Goal: Task Accomplishment & Management: Manage account settings

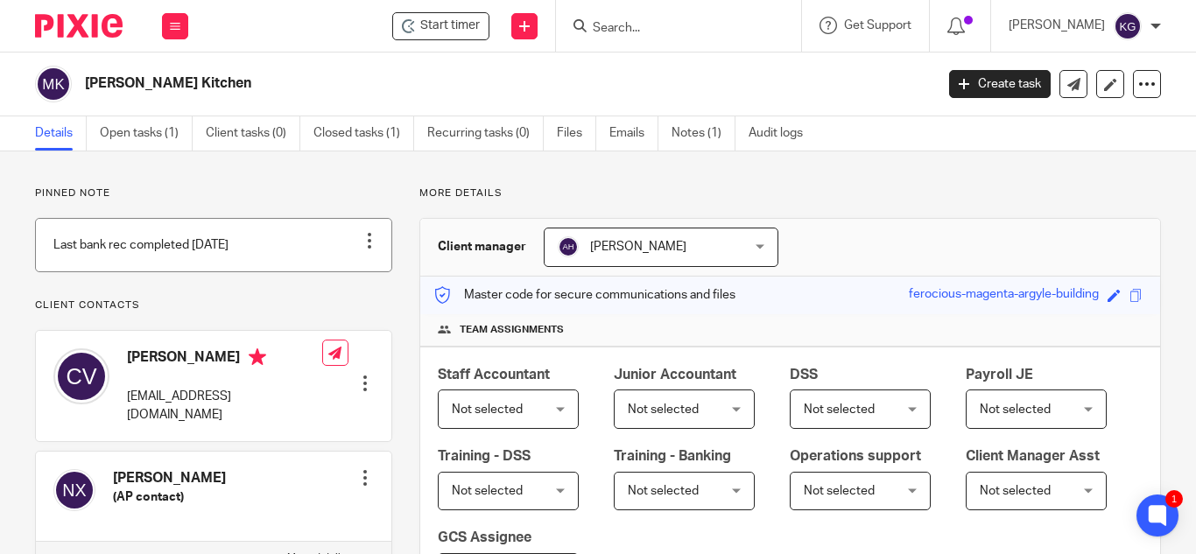
click at [266, 264] on link at bounding box center [214, 245] width 356 height 53
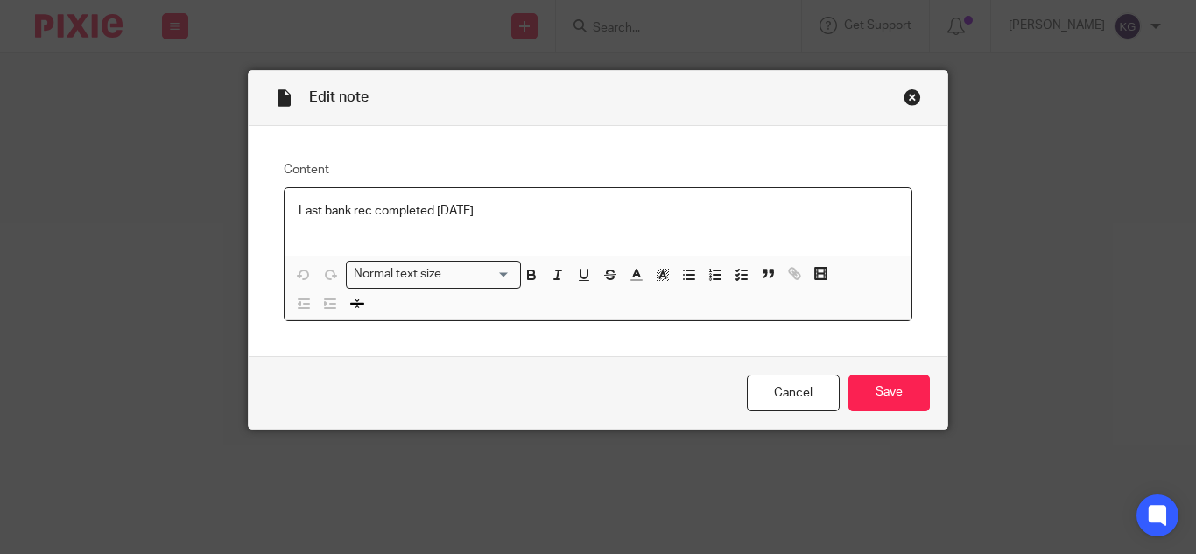
click at [905, 95] on div "Close this dialog window" at bounding box center [913, 97] width 18 height 18
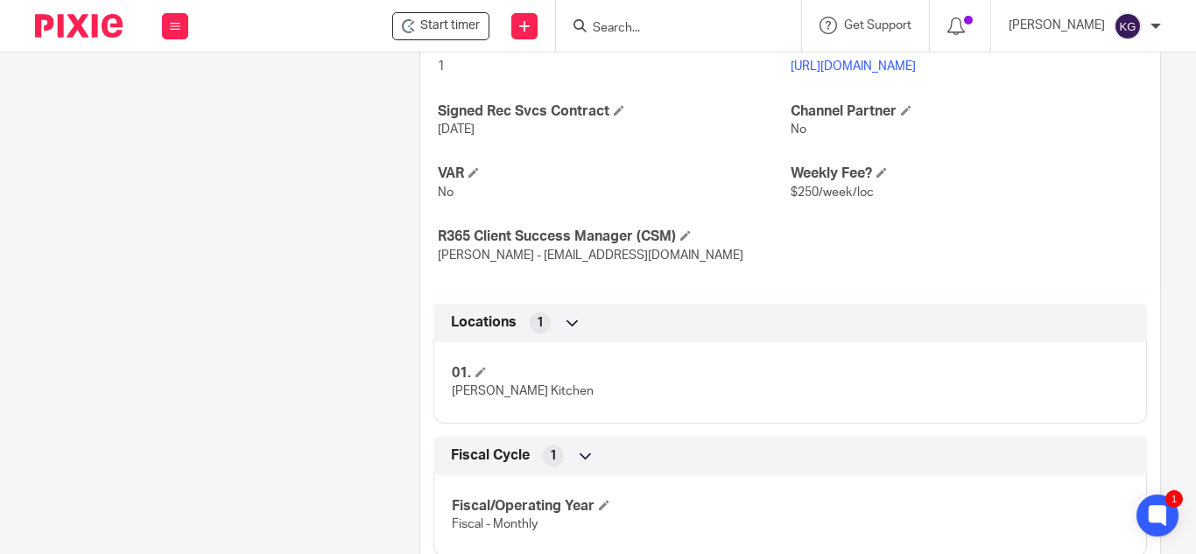
scroll to position [613, 0]
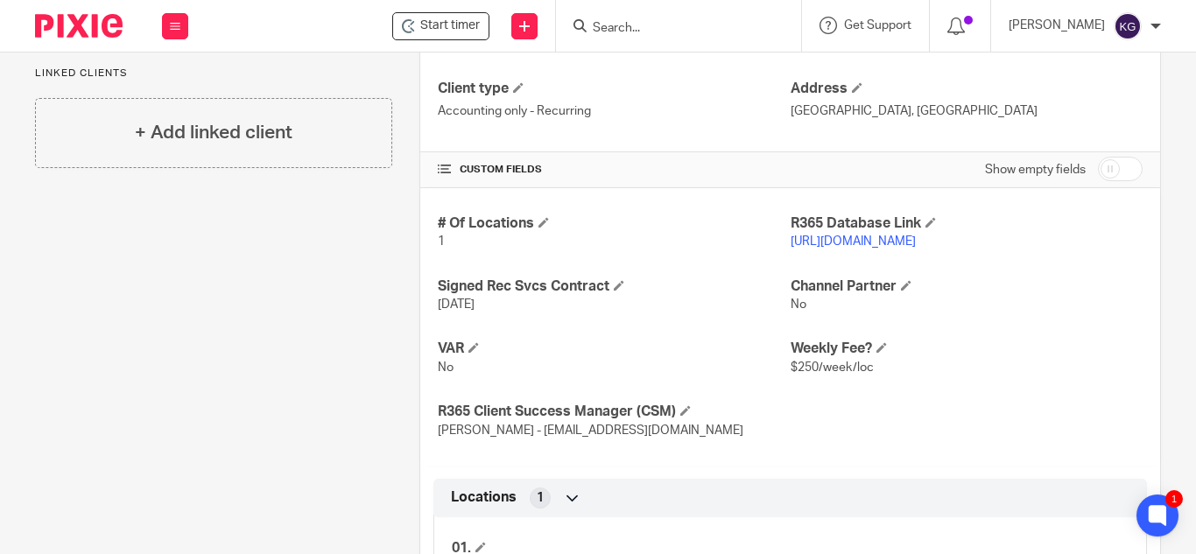
click at [1098, 166] on input "checkbox" at bounding box center [1120, 169] width 45 height 25
checkbox input "true"
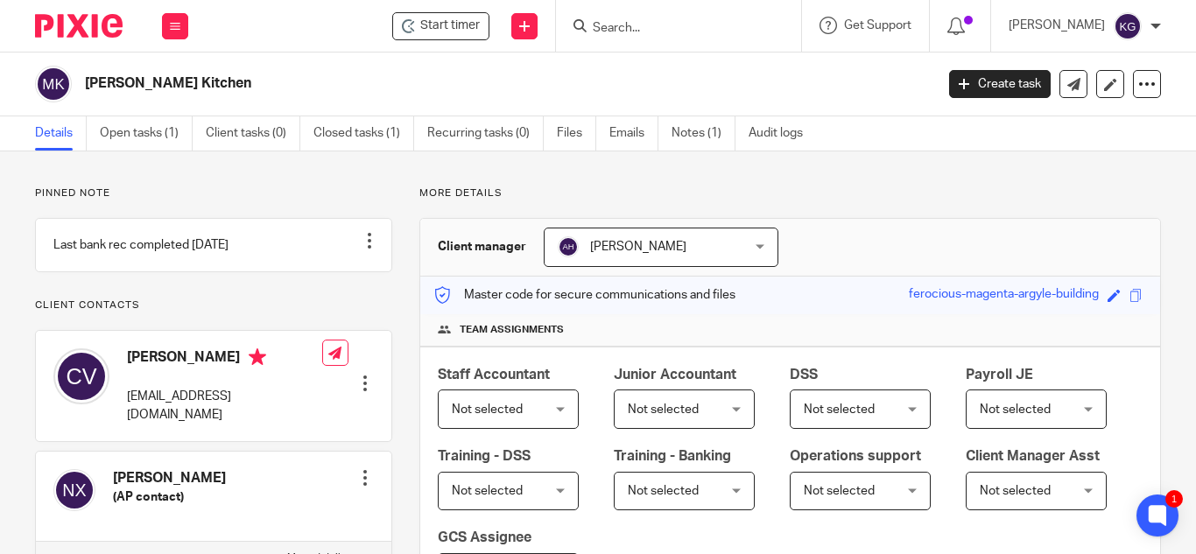
scroll to position [788, 0]
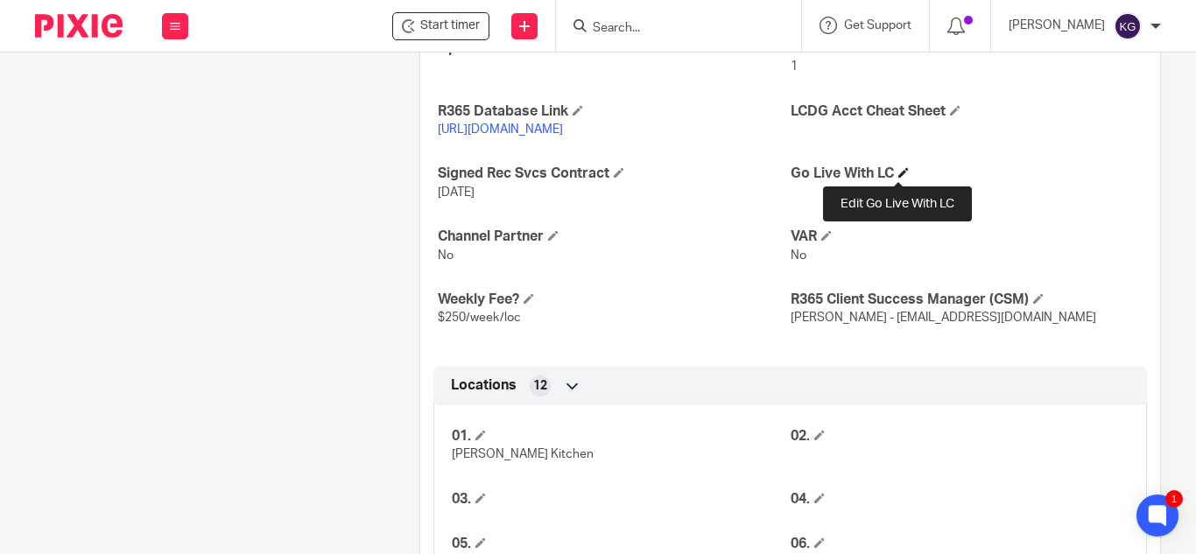
click at [898, 172] on span at bounding box center [903, 172] width 11 height 11
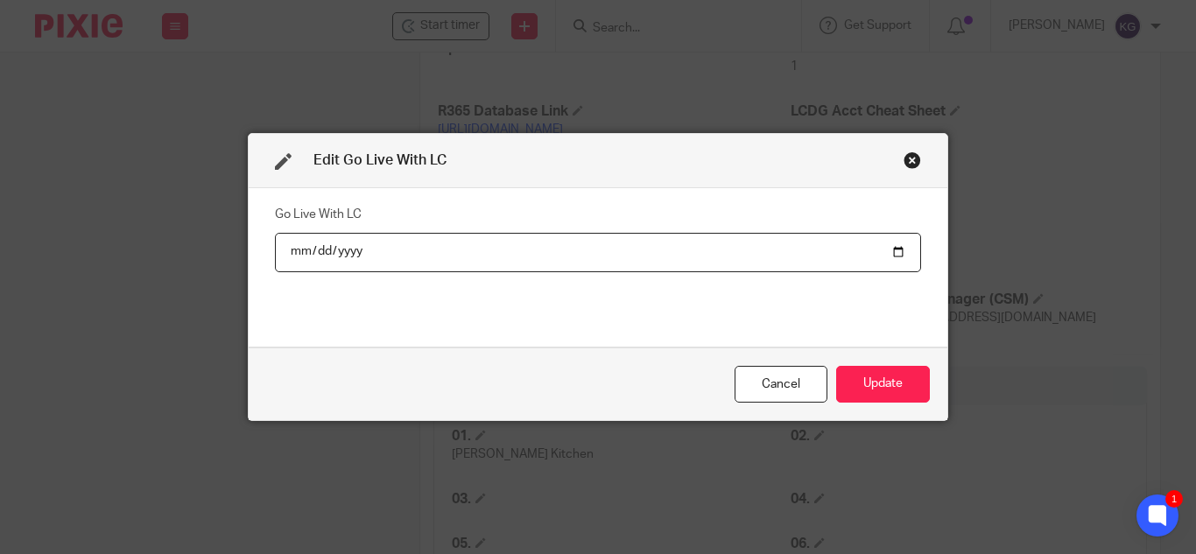
click at [891, 255] on input "date" at bounding box center [598, 252] width 646 height 39
type input "2025-10-01"
click at [892, 383] on button "Update" at bounding box center [883, 385] width 94 height 38
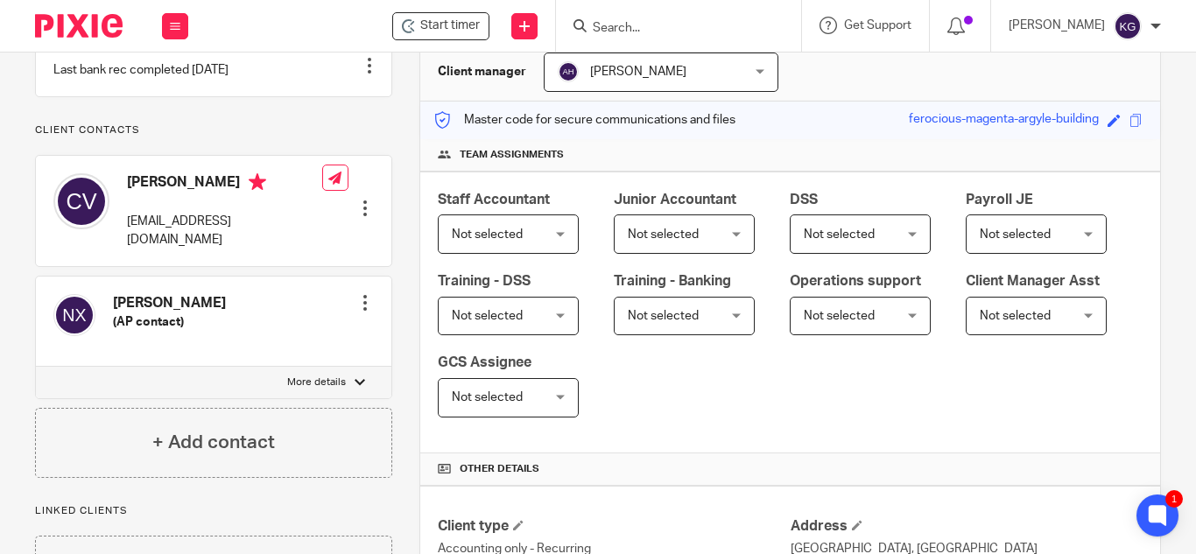
scroll to position [0, 0]
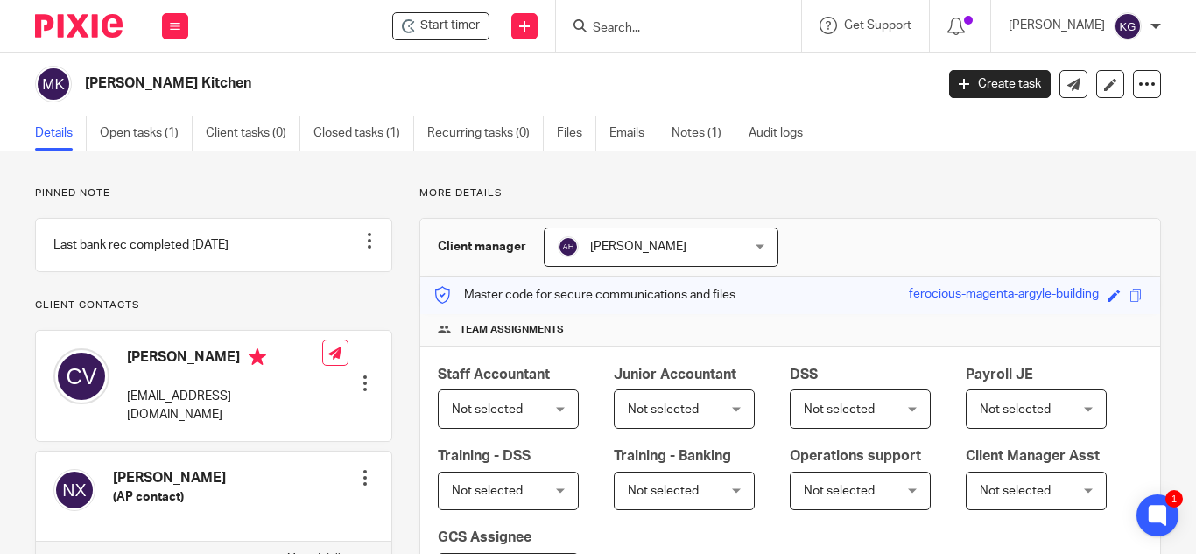
click at [363, 375] on div at bounding box center [365, 384] width 18 height 18
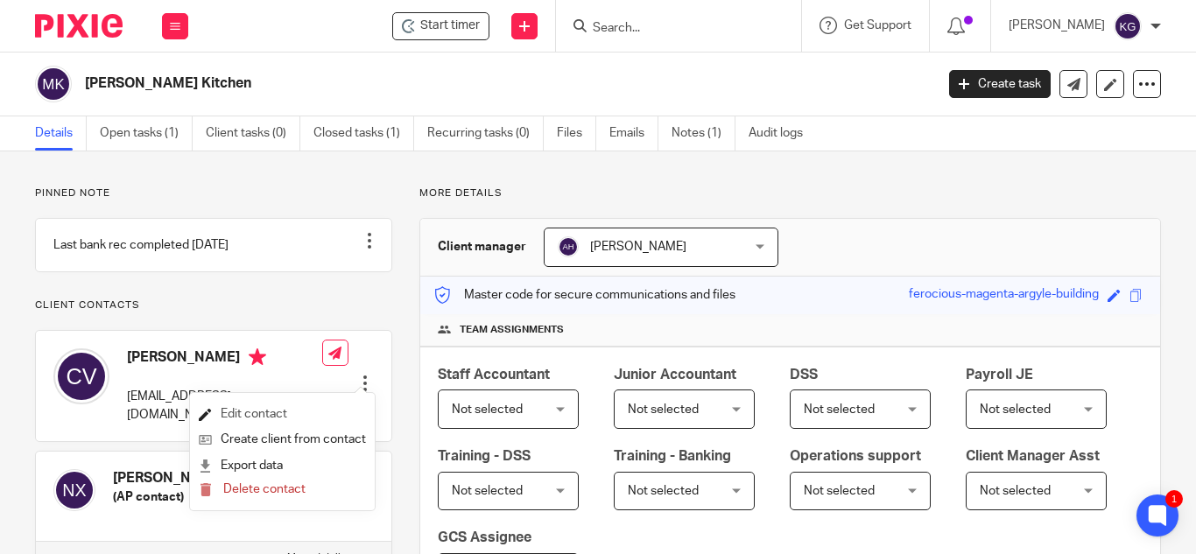
click at [269, 416] on link "Edit contact" at bounding box center [282, 414] width 167 height 25
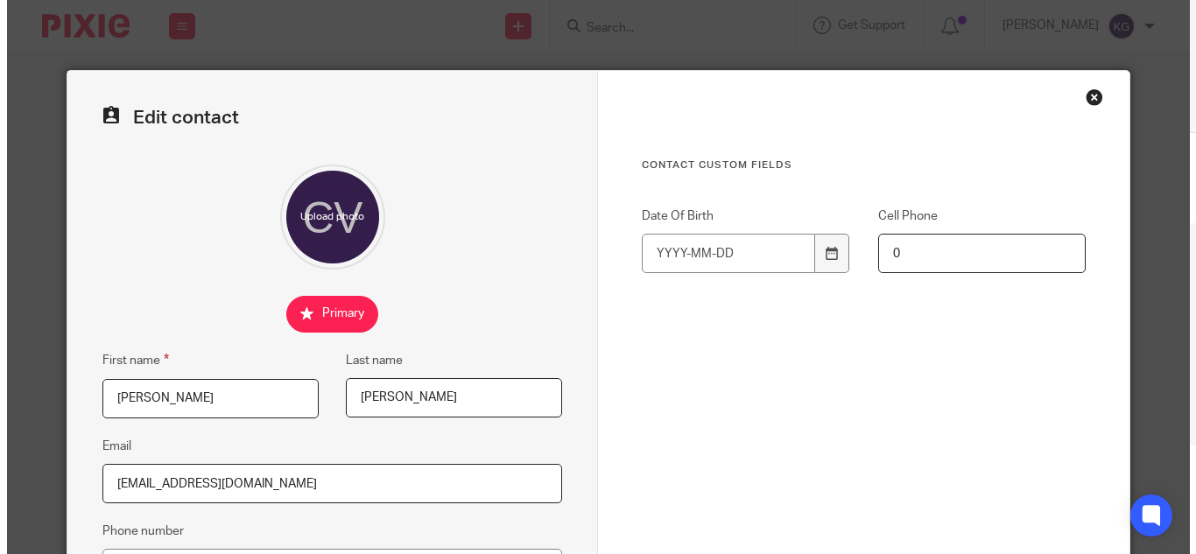
scroll to position [438, 0]
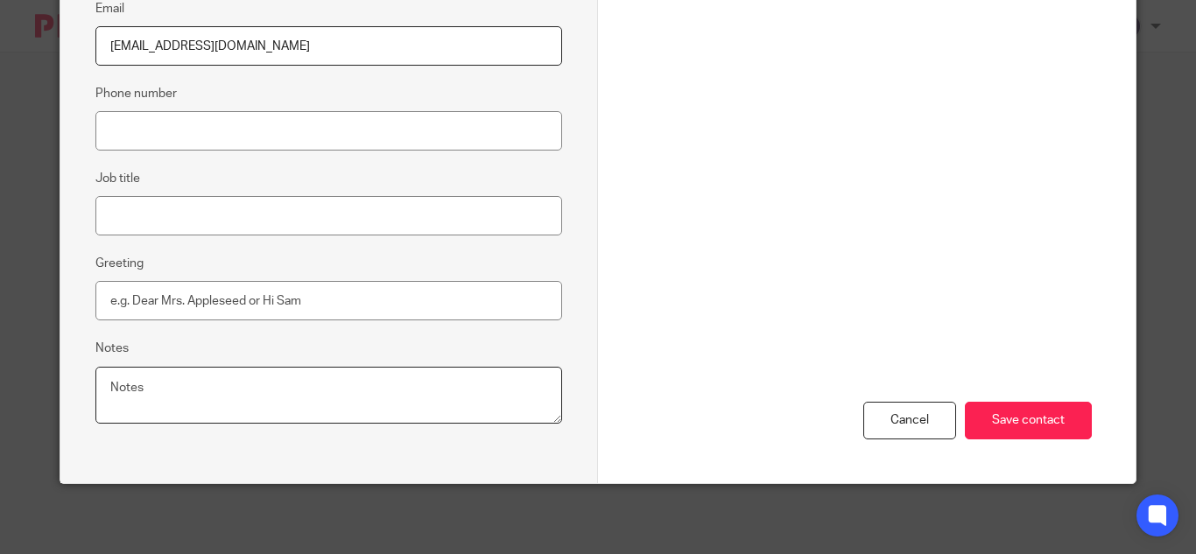
click at [137, 398] on textarea "Notes" at bounding box center [328, 396] width 467 height 58
type textarea ""Chew-ee""
click at [1013, 417] on input "Save contact" at bounding box center [1028, 421] width 127 height 38
click at [1046, 419] on input "Save contact" at bounding box center [1028, 421] width 127 height 38
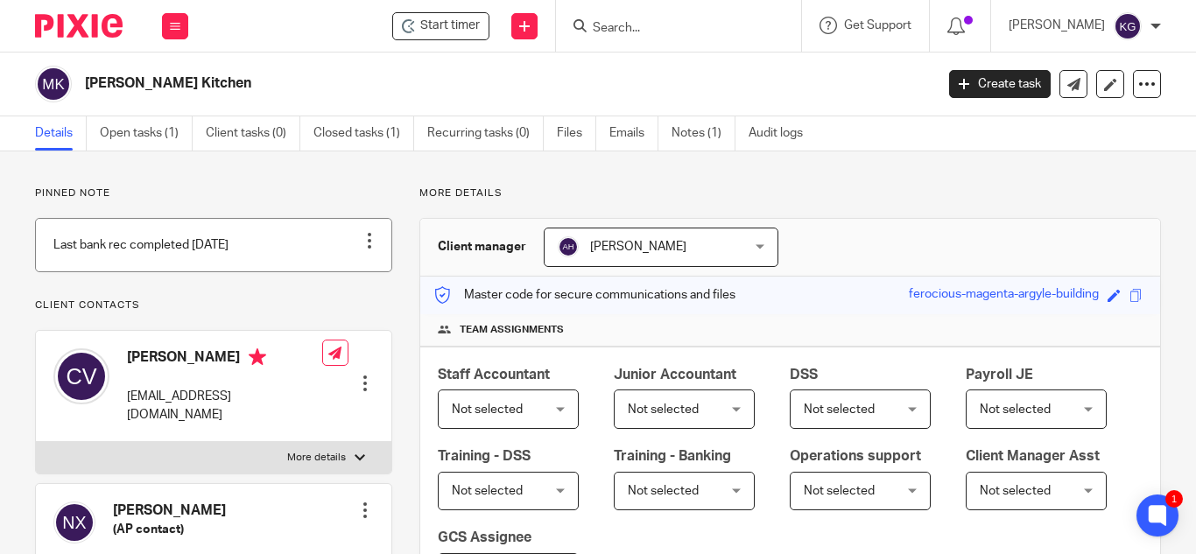
click at [363, 236] on div at bounding box center [370, 241] width 18 height 18
click at [331, 310] on span "Edit note" at bounding box center [333, 310] width 49 height 12
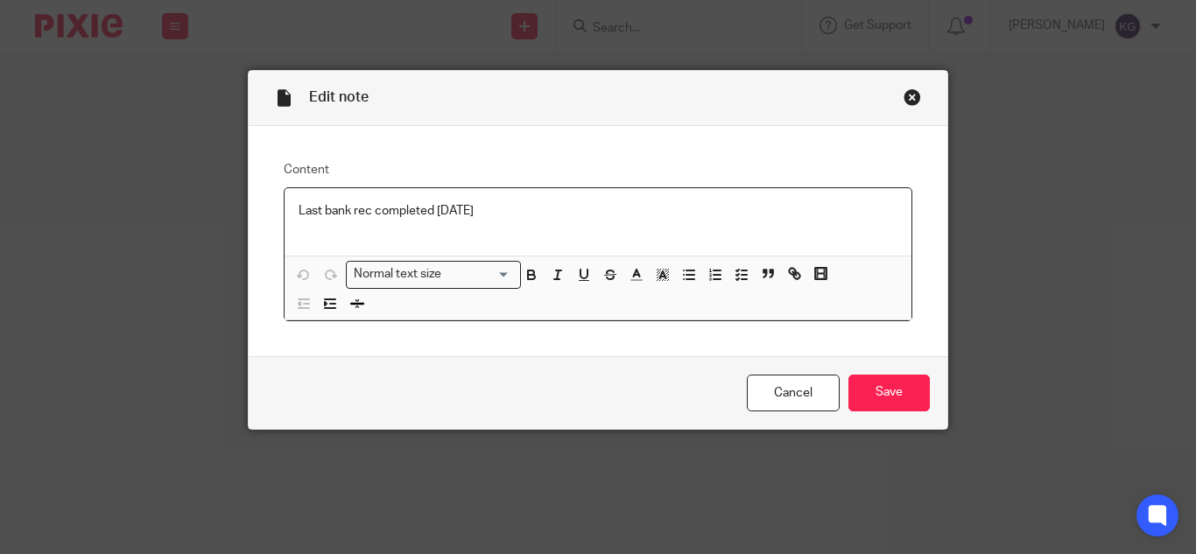
drag, startPoint x: 495, startPoint y: 216, endPoint x: 249, endPoint y: 188, distance: 247.6
click at [259, 193] on div "Content Last bank rec completed April 2025 Normal text size Loading... Remove E…" at bounding box center [598, 241] width 699 height 230
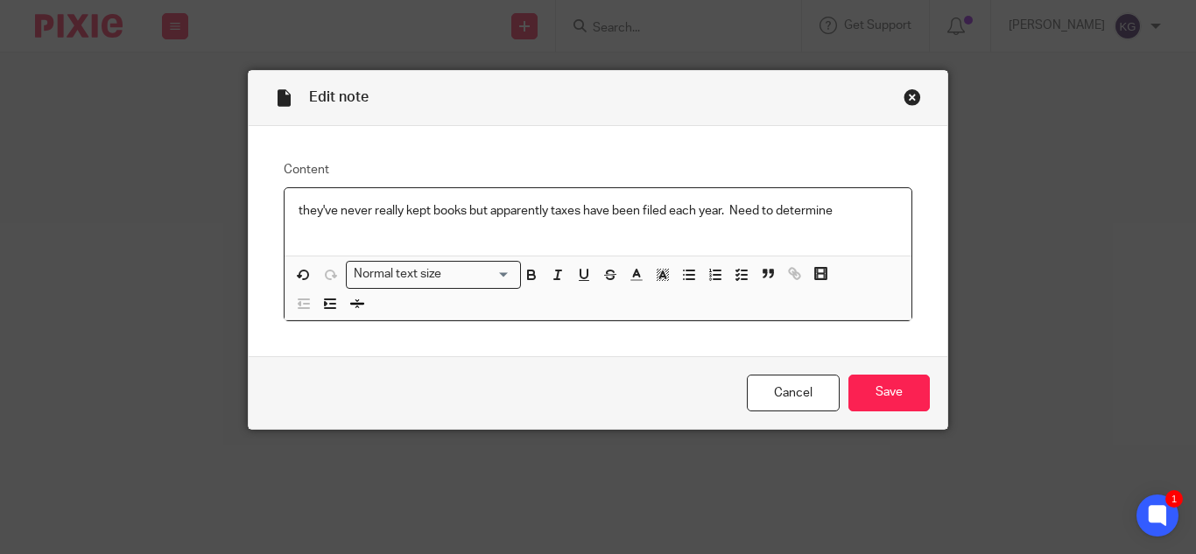
click at [841, 205] on p "they've never really kept books but apparently taxes have been filed each year.…" at bounding box center [598, 211] width 599 height 18
click at [846, 212] on p "they've never really kept books but apparently taxes have been filed each year.…" at bounding box center [598, 211] width 599 height 18
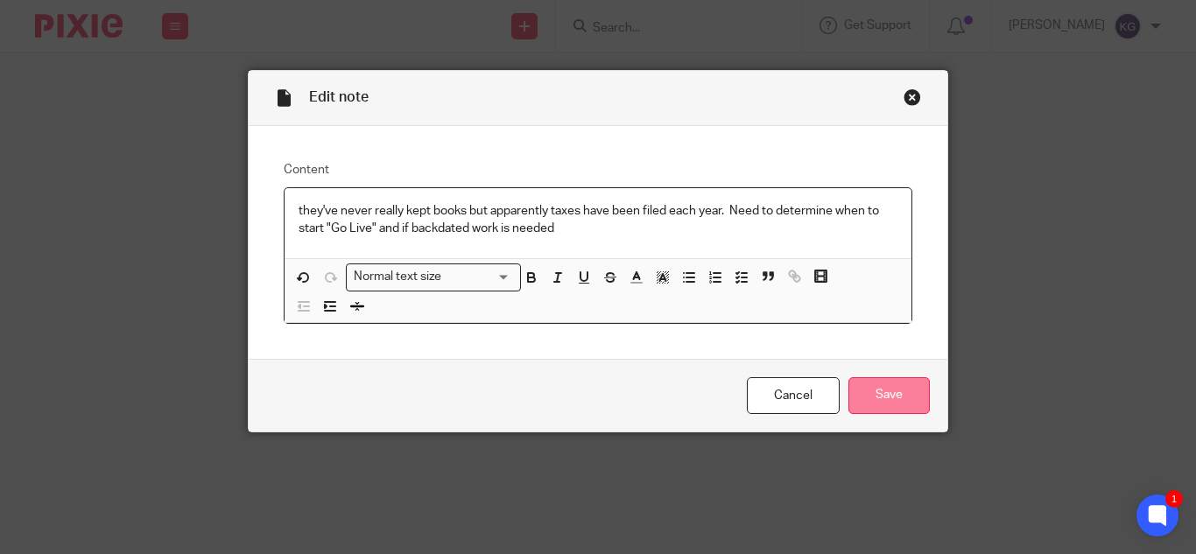
click at [891, 391] on input "Save" at bounding box center [889, 396] width 81 height 38
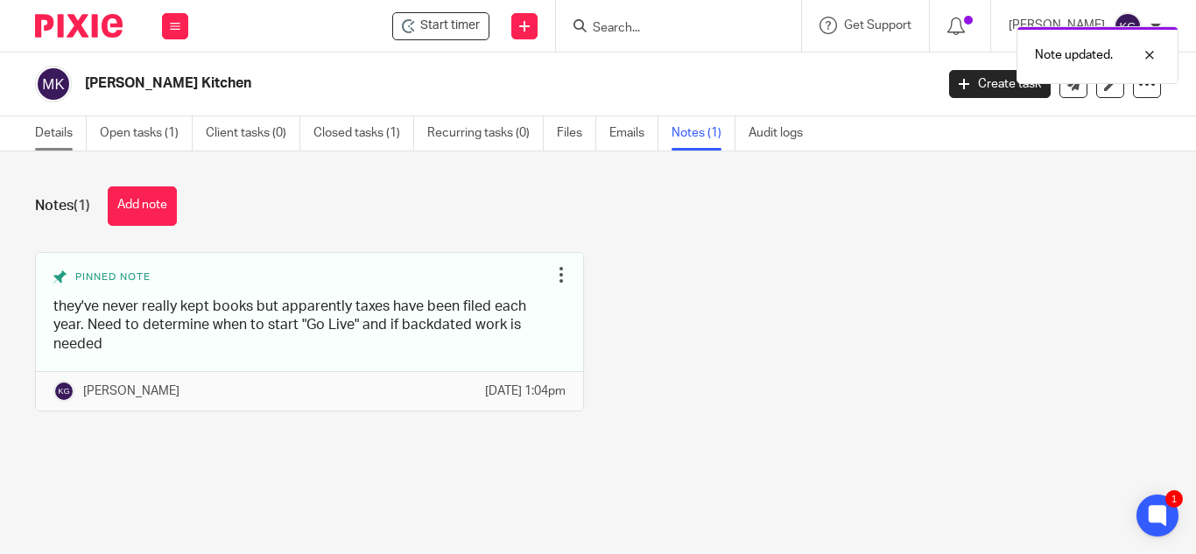
click at [40, 128] on link "Details" at bounding box center [61, 133] width 52 height 34
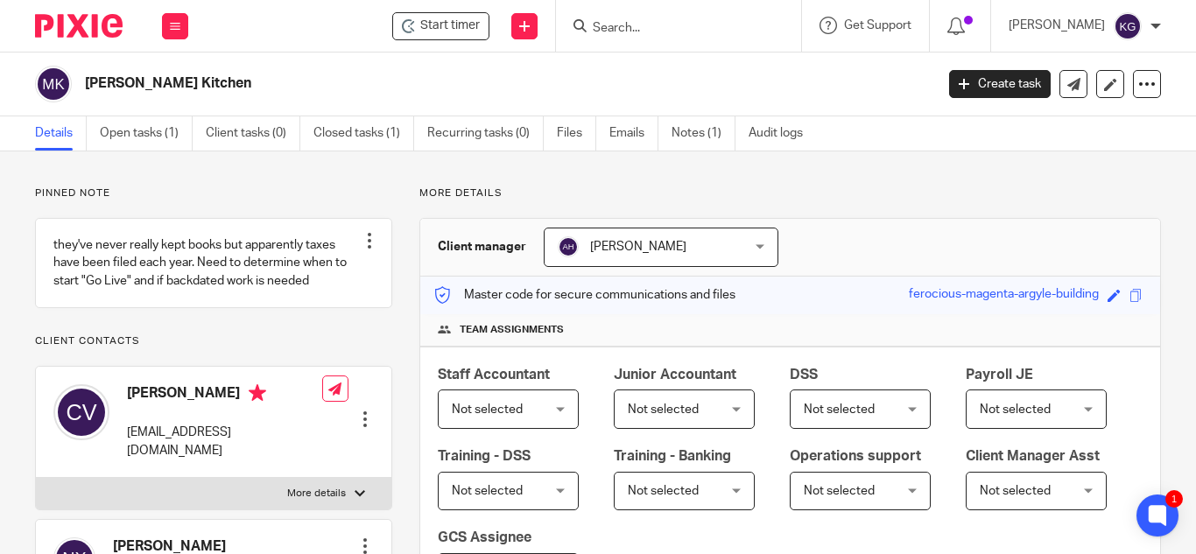
click at [357, 411] on div at bounding box center [365, 420] width 18 height 18
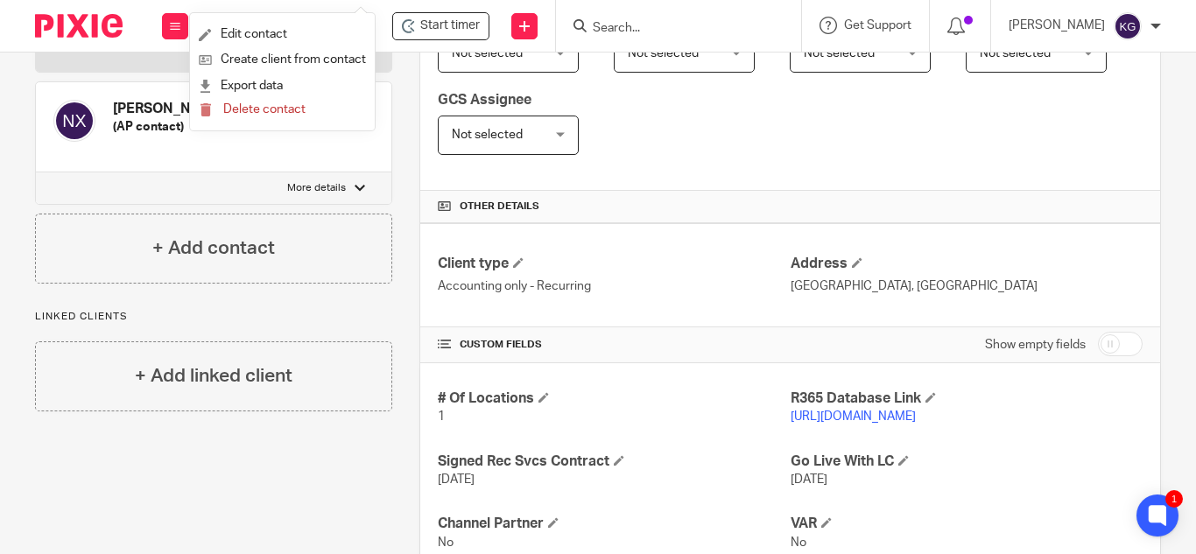
scroll to position [525, 0]
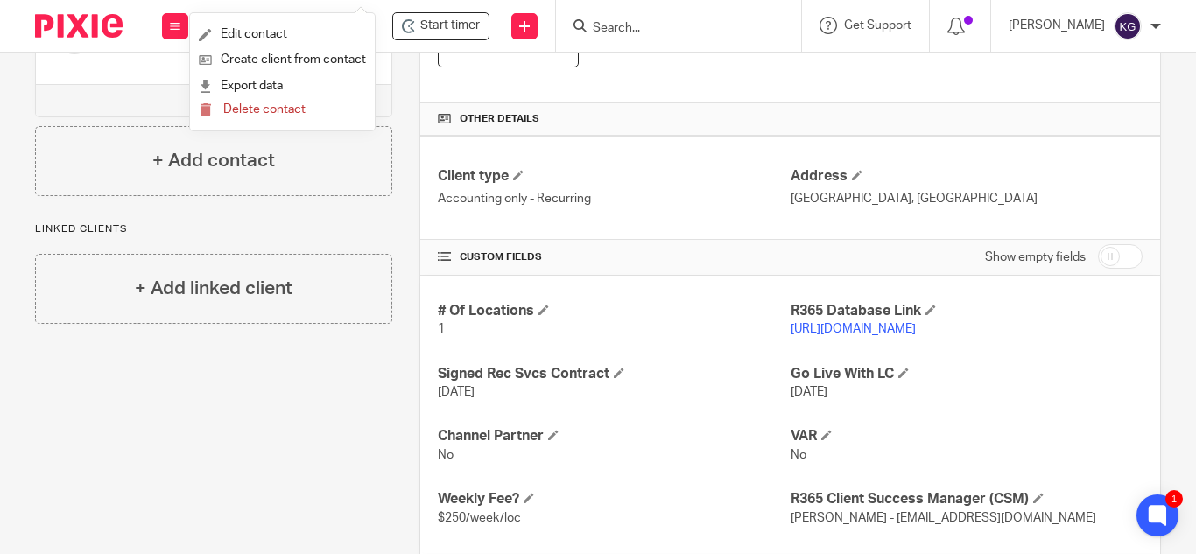
click at [857, 331] on link "https://maleeskitchen.restaurant365.com" at bounding box center [853, 329] width 125 height 12
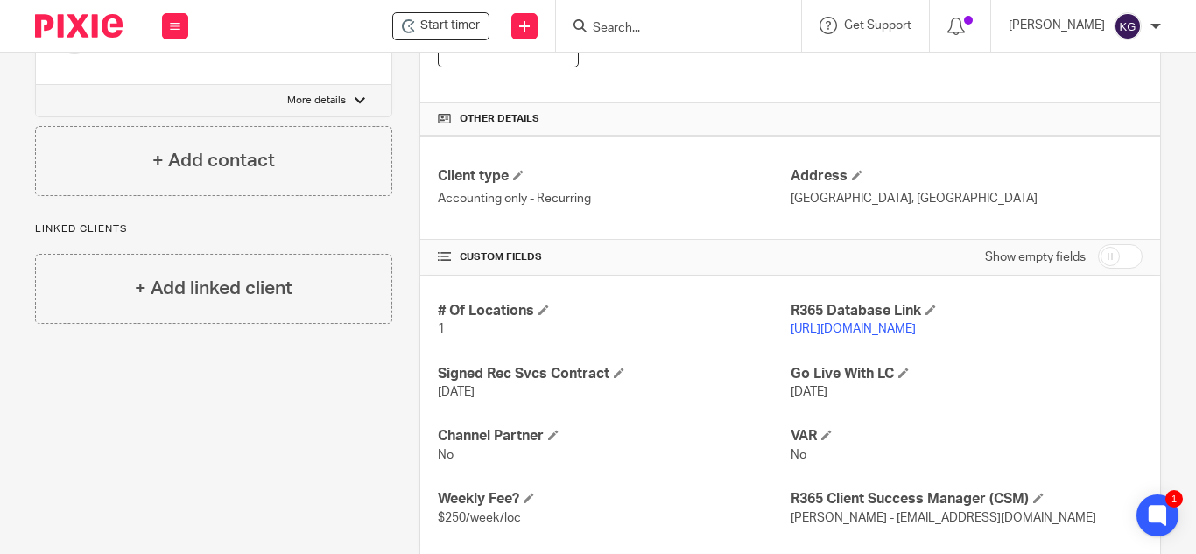
scroll to position [0, 0]
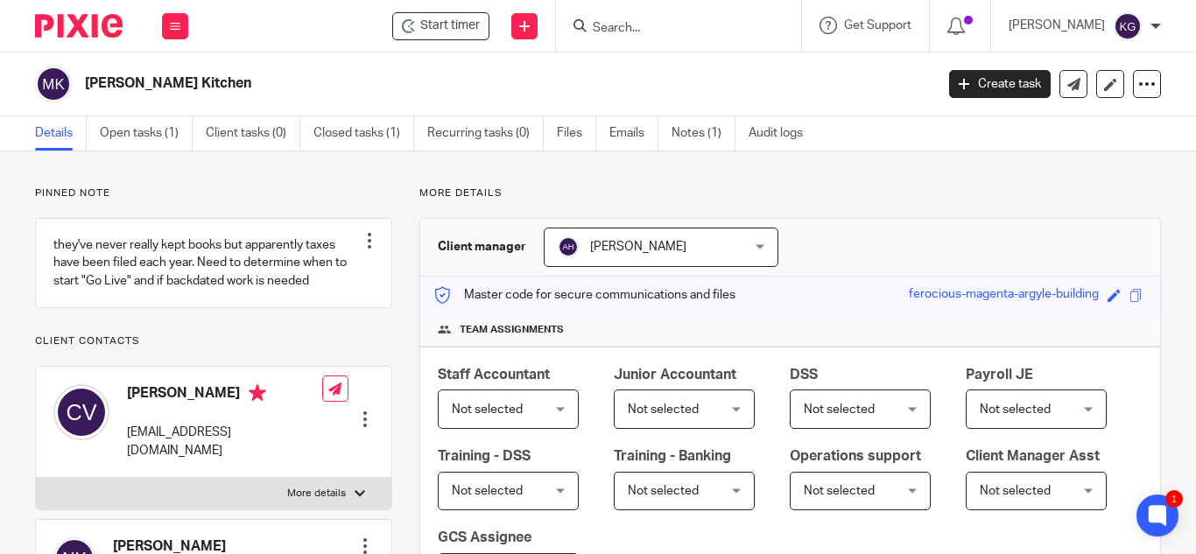
click at [360, 412] on div at bounding box center [365, 420] width 18 height 18
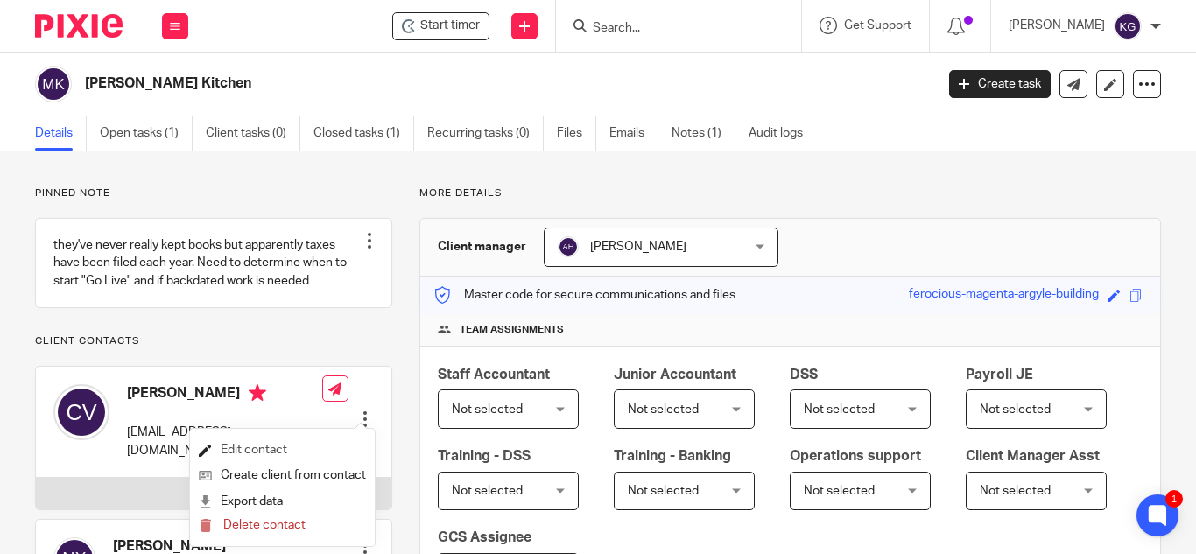
click at [258, 453] on link "Edit contact" at bounding box center [282, 450] width 167 height 25
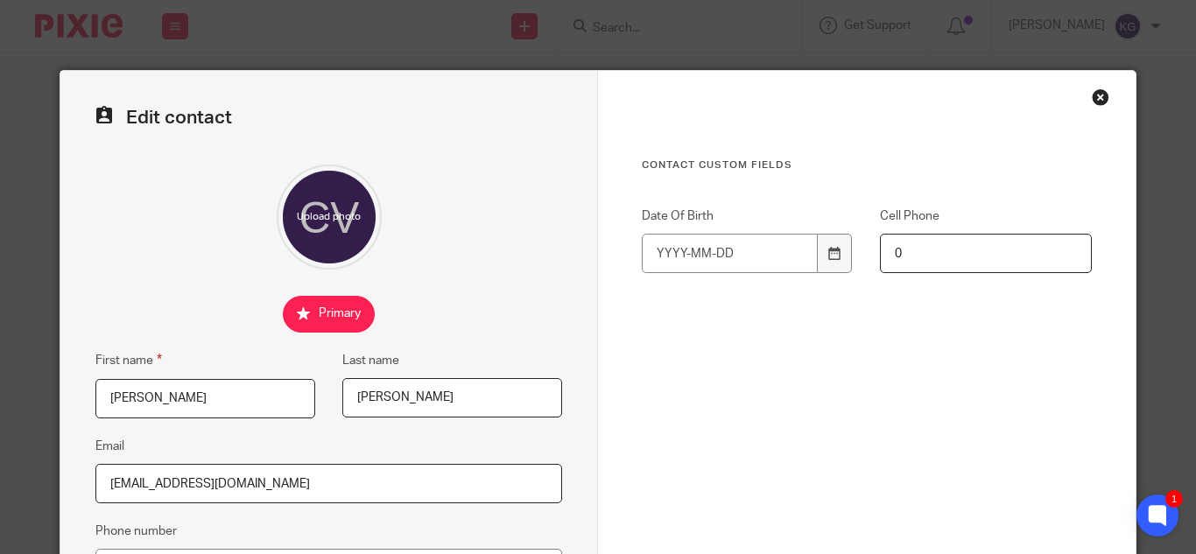
click at [186, 393] on input "[PERSON_NAME]" at bounding box center [205, 398] width 220 height 39
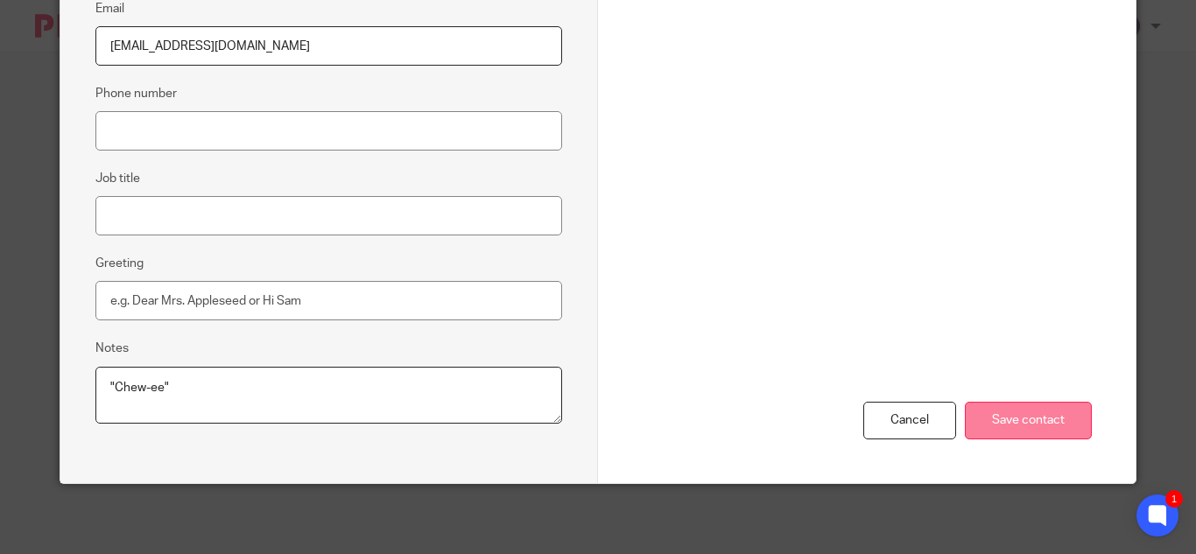
type input "[PERSON_NAME]"
click at [1050, 426] on input "Save contact" at bounding box center [1028, 421] width 127 height 38
click at [987, 412] on input "Save contact" at bounding box center [1028, 421] width 127 height 38
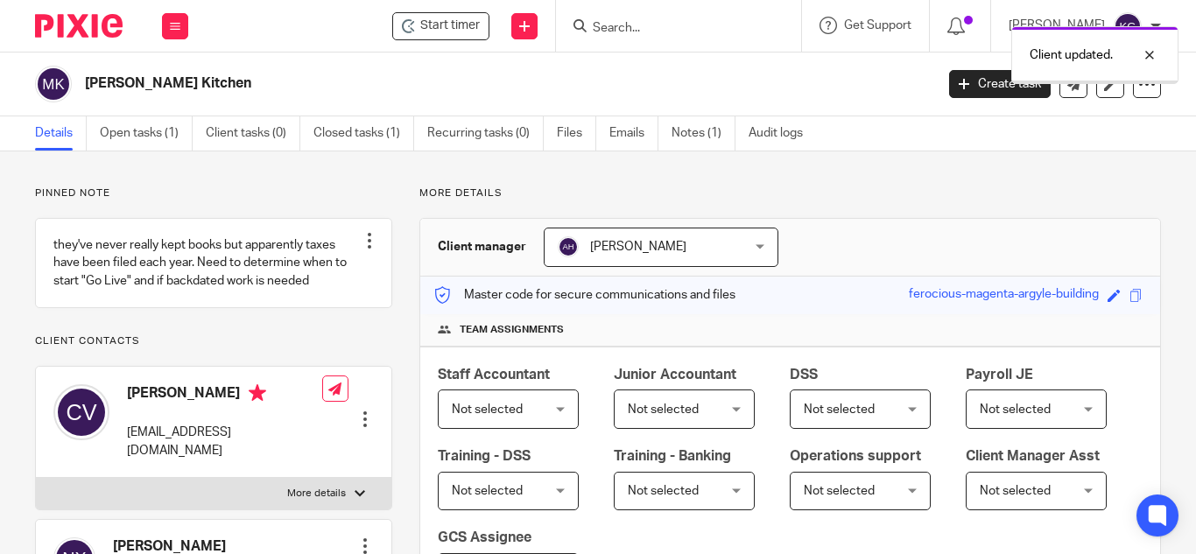
scroll to position [263, 0]
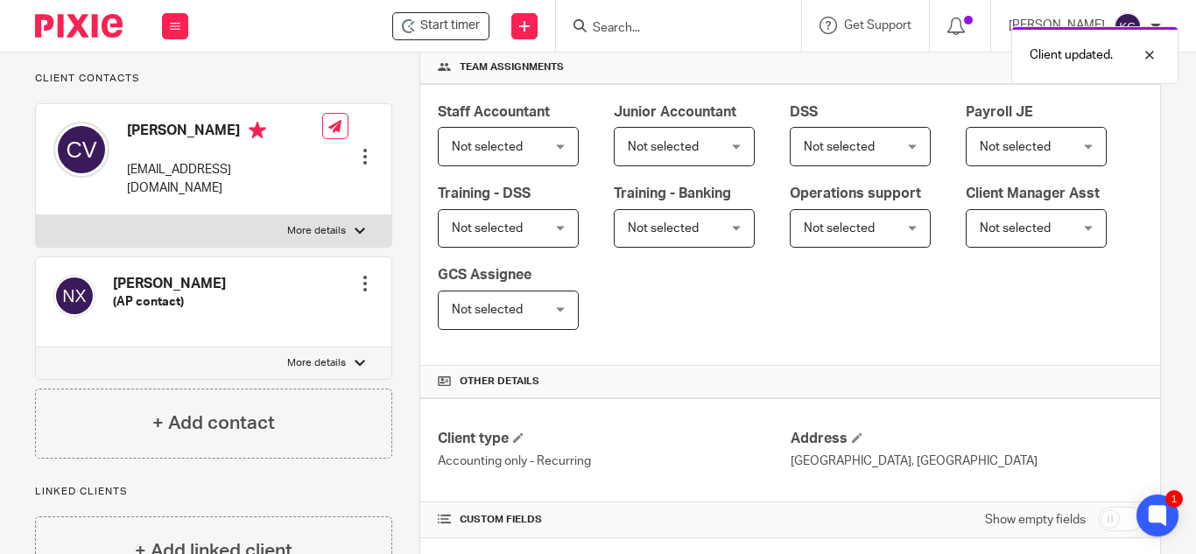
click at [1098, 515] on input "checkbox" at bounding box center [1120, 519] width 45 height 25
checkbox input "true"
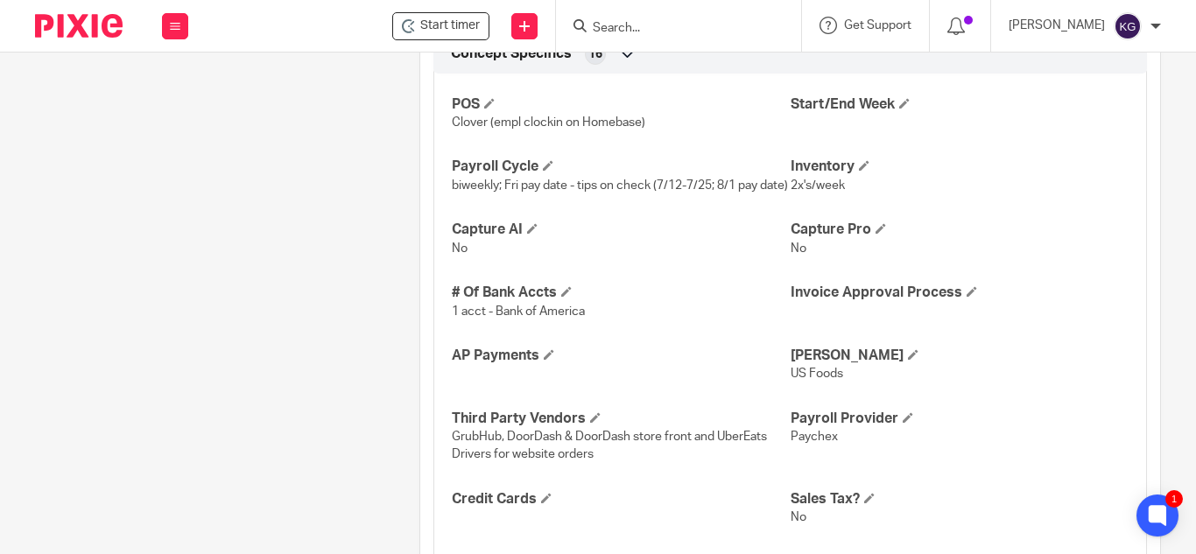
scroll to position [2014, 0]
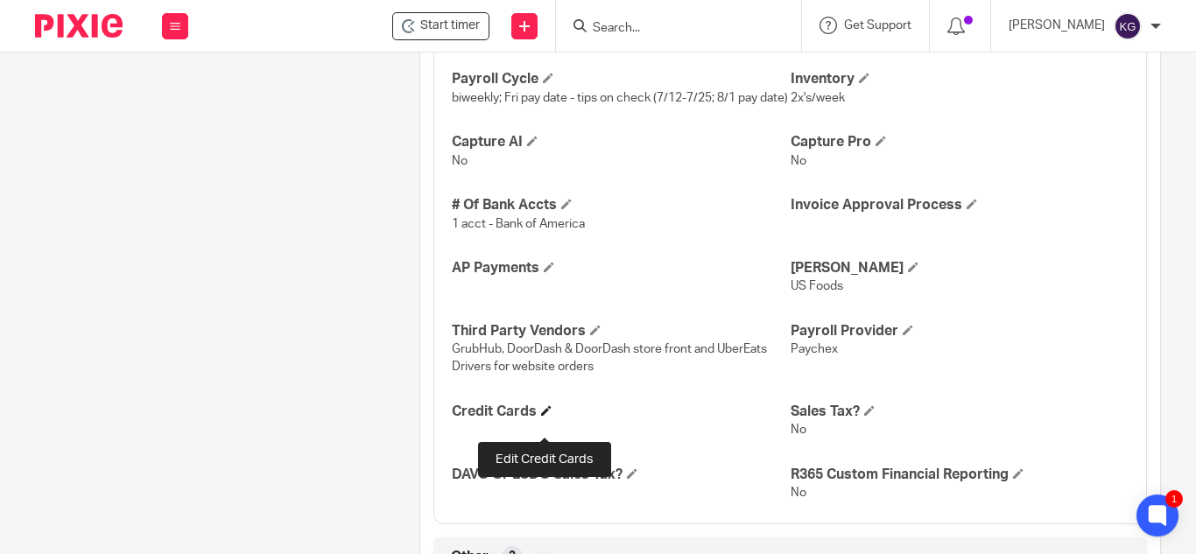
click at [541, 416] on span at bounding box center [546, 410] width 11 height 11
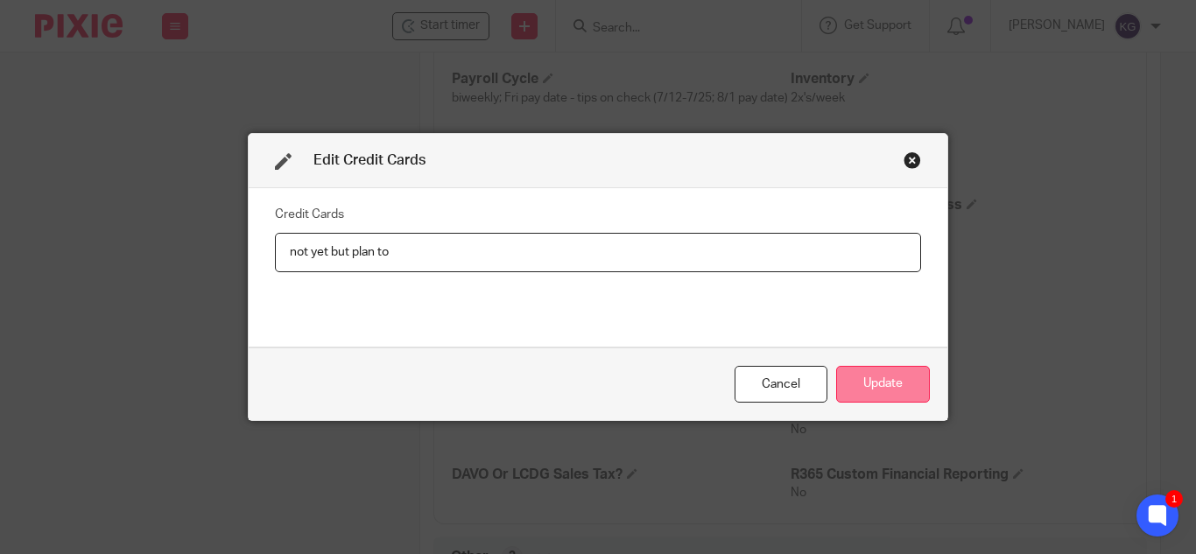
type input "not yet but plan to"
click at [865, 387] on button "Update" at bounding box center [883, 385] width 94 height 38
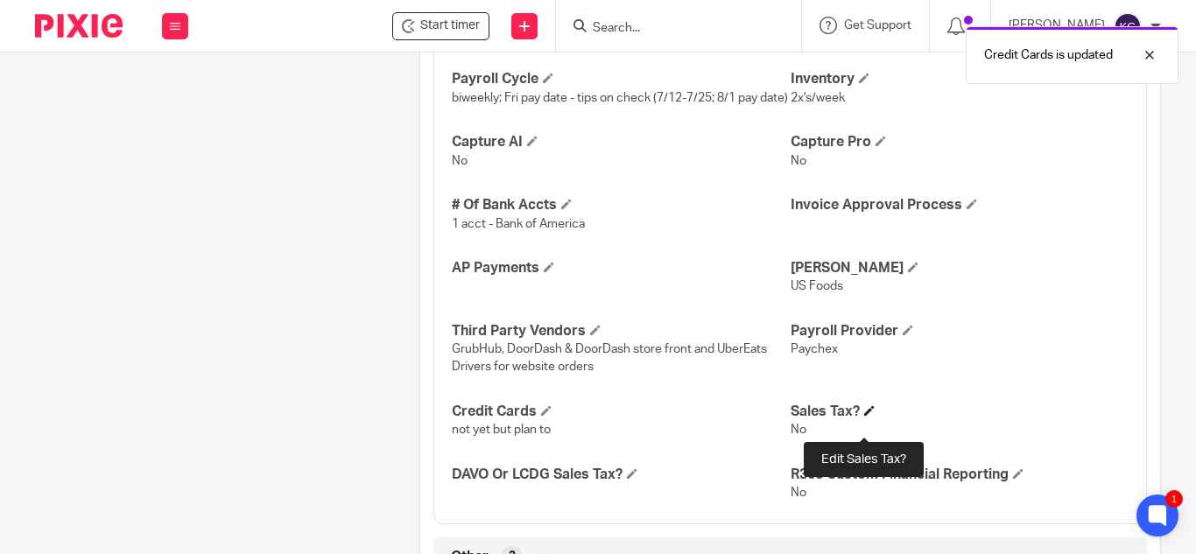
click at [864, 416] on span at bounding box center [869, 410] width 11 height 11
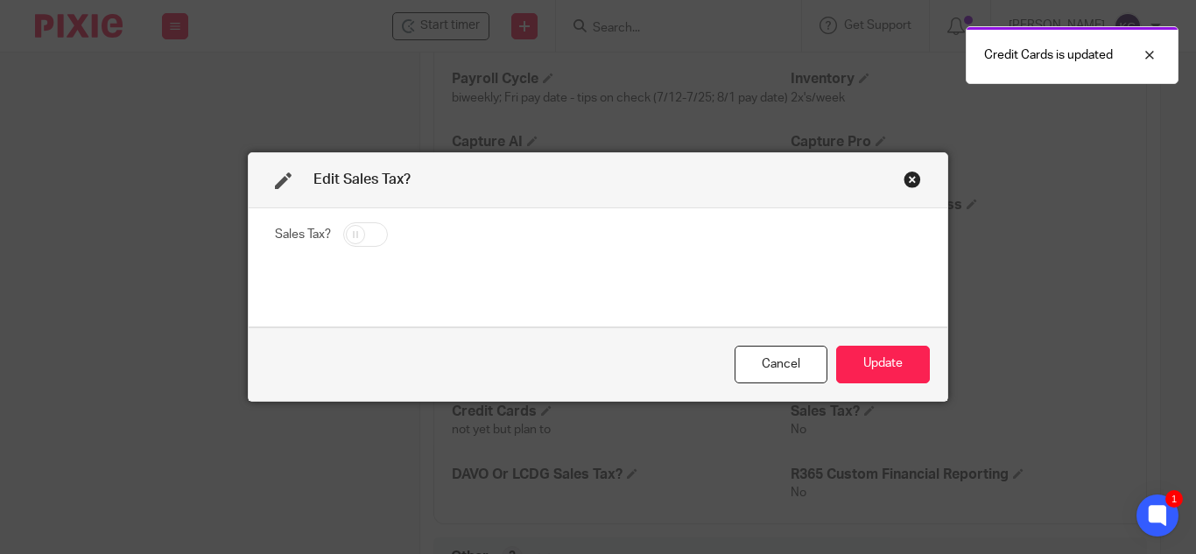
drag, startPoint x: 364, startPoint y: 228, endPoint x: 402, endPoint y: 236, distance: 38.5
click at [367, 226] on input "checkbox" at bounding box center [365, 234] width 45 height 25
checkbox input "true"
click at [878, 369] on button "Update" at bounding box center [883, 365] width 94 height 38
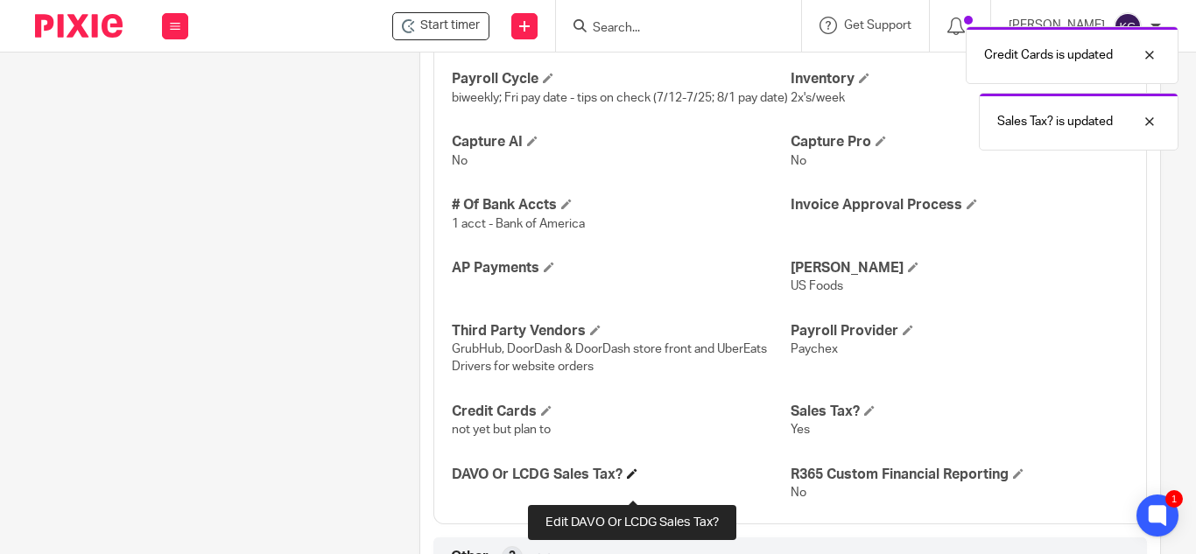
click at [634, 479] on span at bounding box center [632, 473] width 11 height 11
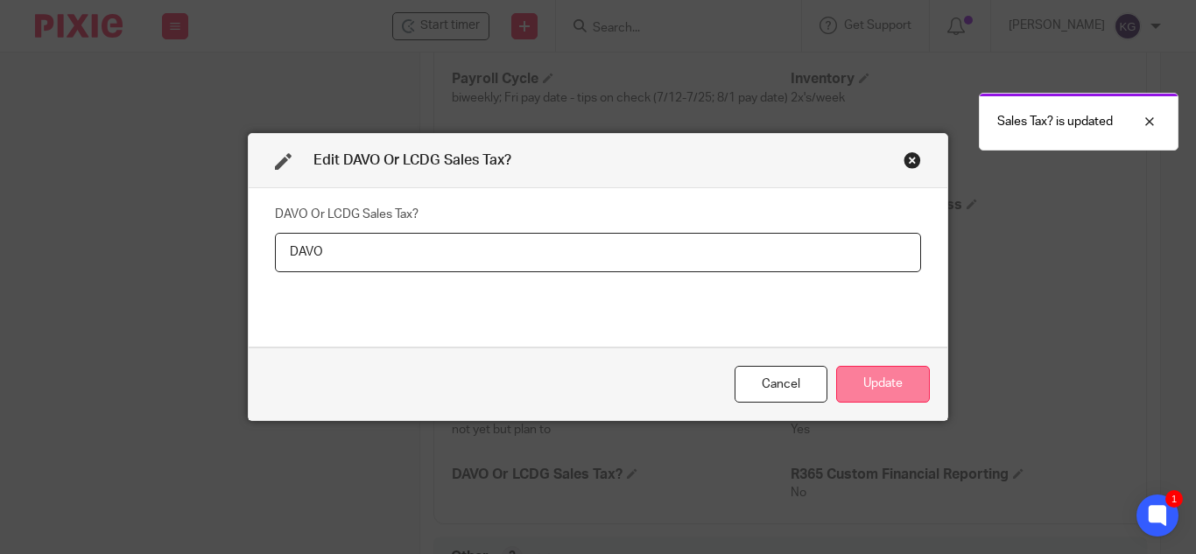
type input "DAVO"
click at [893, 383] on button "Update" at bounding box center [883, 385] width 94 height 38
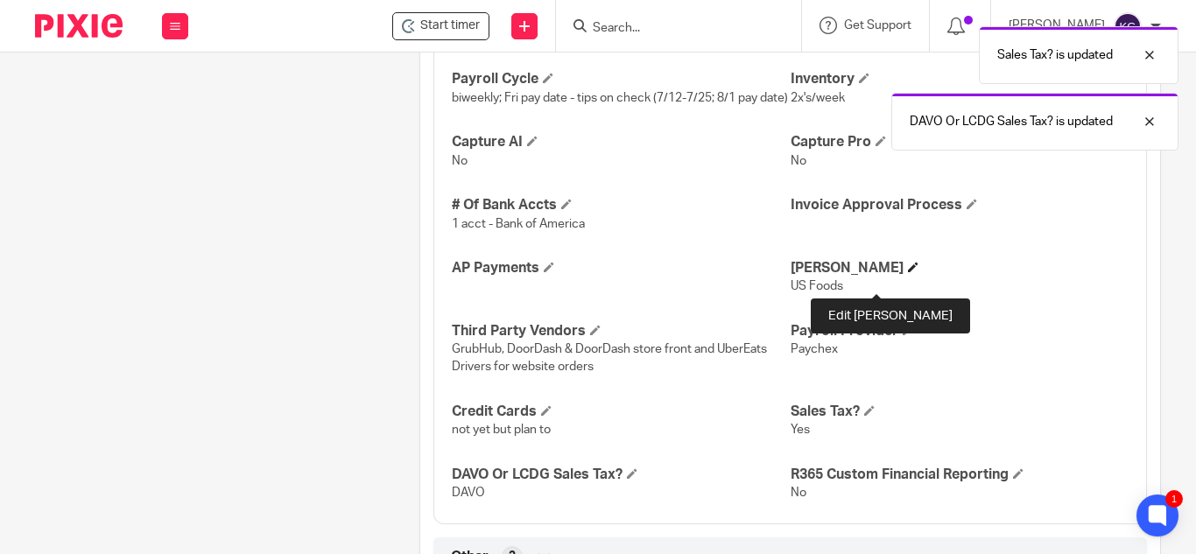
click at [908, 272] on span at bounding box center [913, 267] width 11 height 11
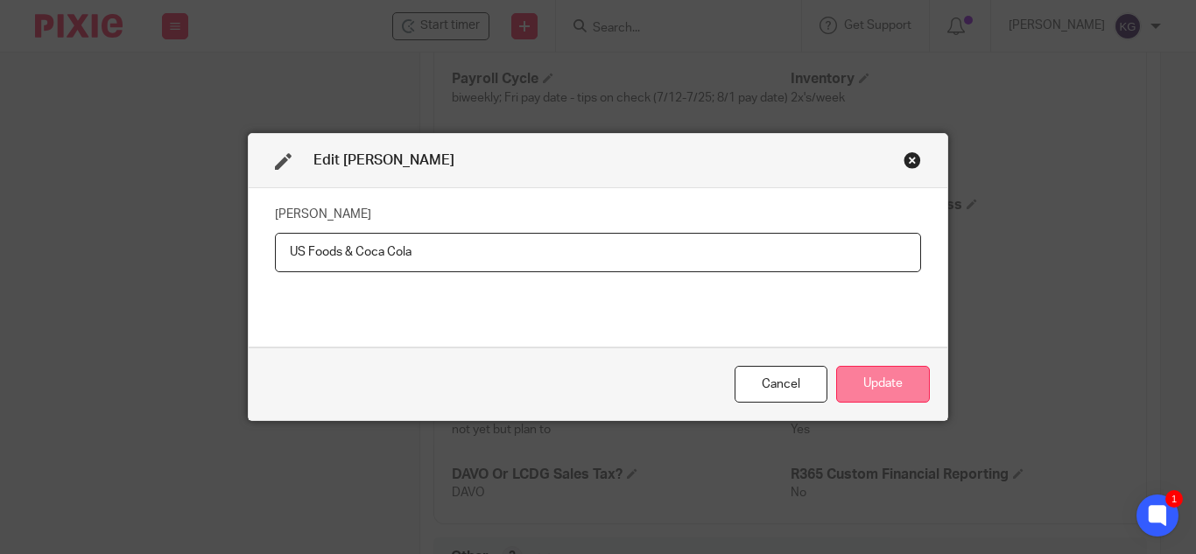
type input "US Foods & Coca Cola"
click at [867, 395] on button "Update" at bounding box center [883, 385] width 94 height 38
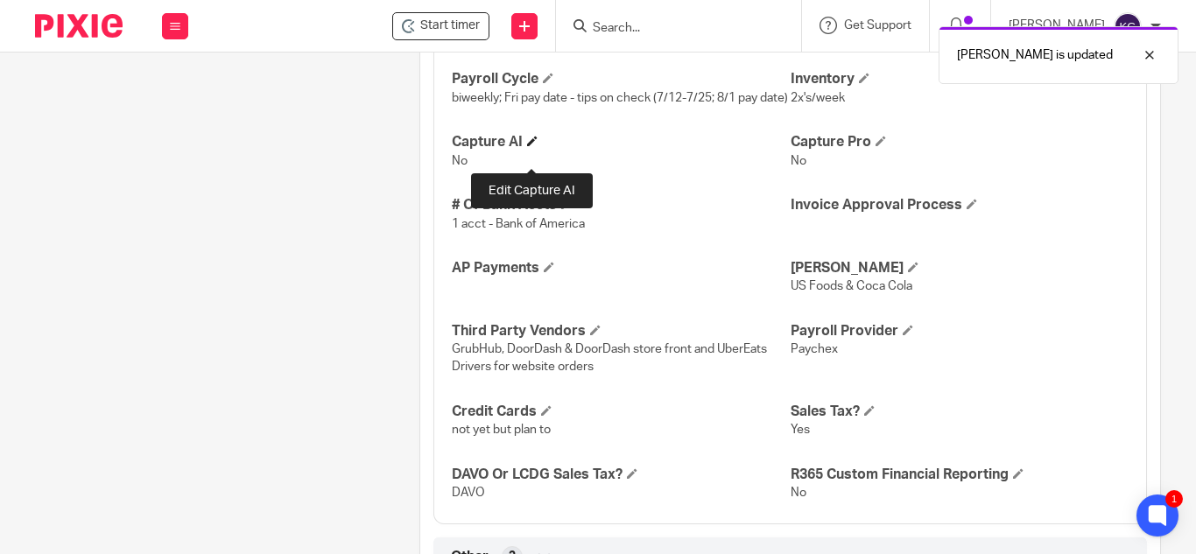
click at [528, 146] on span at bounding box center [532, 141] width 11 height 11
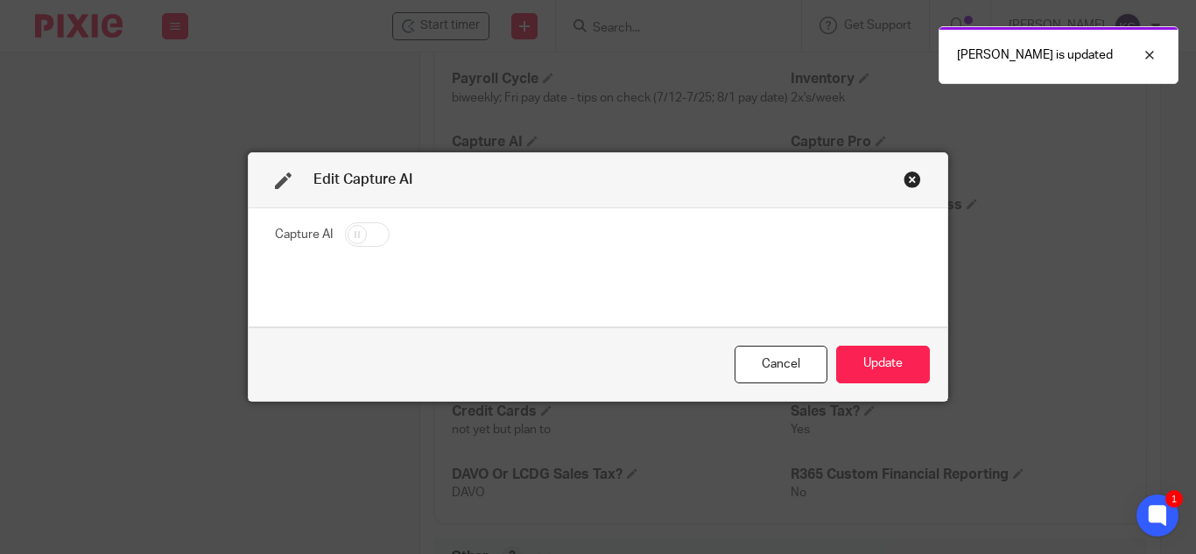
click at [345, 232] on input "checkbox" at bounding box center [367, 234] width 45 height 25
checkbox input "true"
click at [901, 365] on button "Update" at bounding box center [883, 365] width 94 height 38
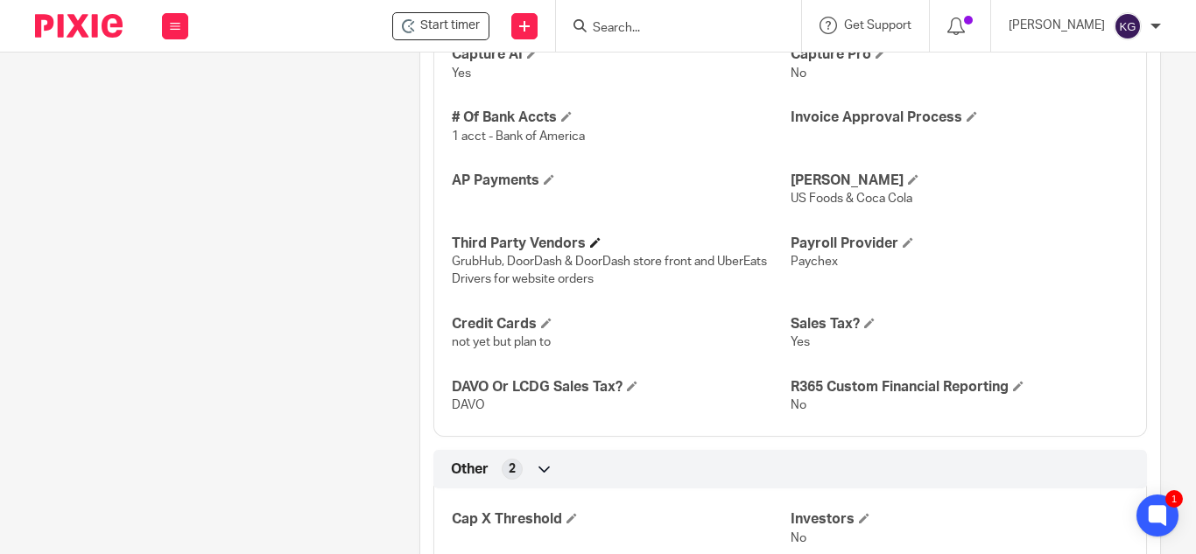
scroll to position [1926, 0]
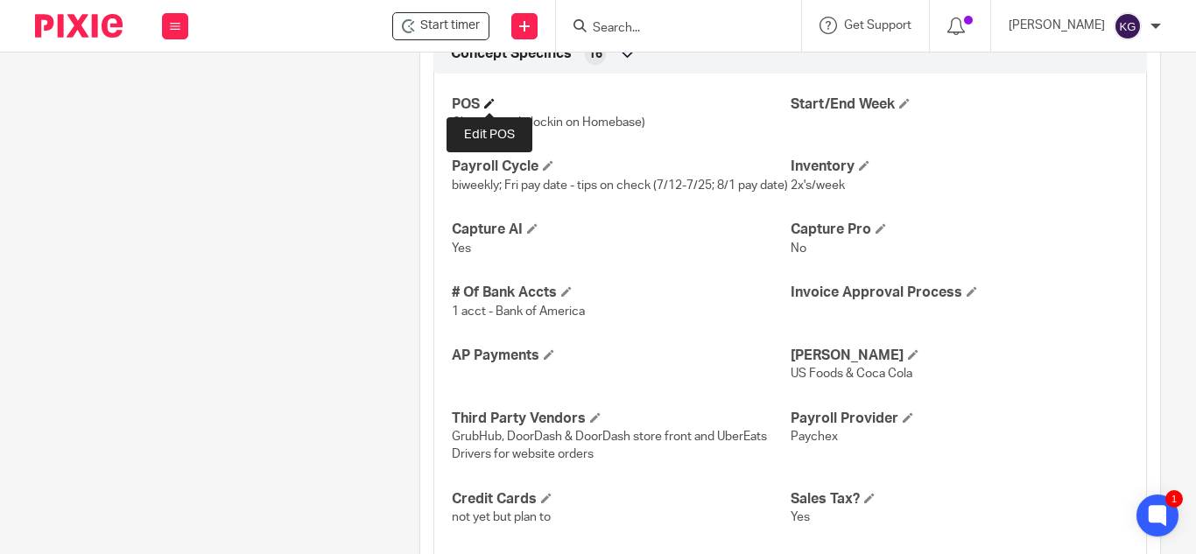
click at [488, 98] on span at bounding box center [489, 103] width 11 height 11
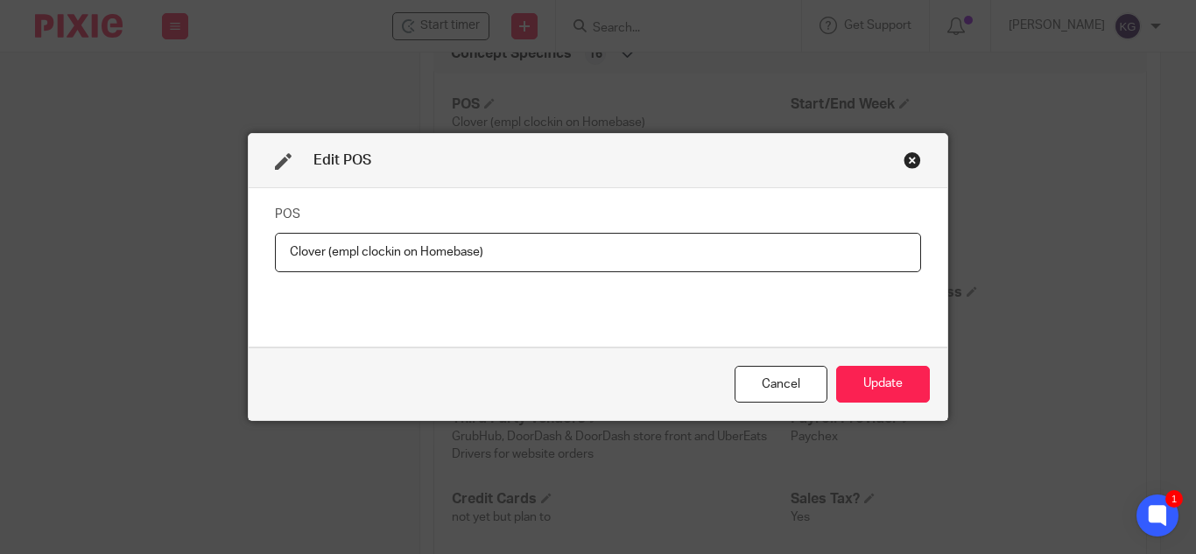
click at [474, 250] on input "Clover (empl clockin on Homebase)" at bounding box center [598, 252] width 646 height 39
type input "Clover (empl clockin on Homebase & Stripe for pmt processing)"
click at [886, 379] on button "Update" at bounding box center [883, 385] width 94 height 38
